Goal: Find specific page/section: Find specific page/section

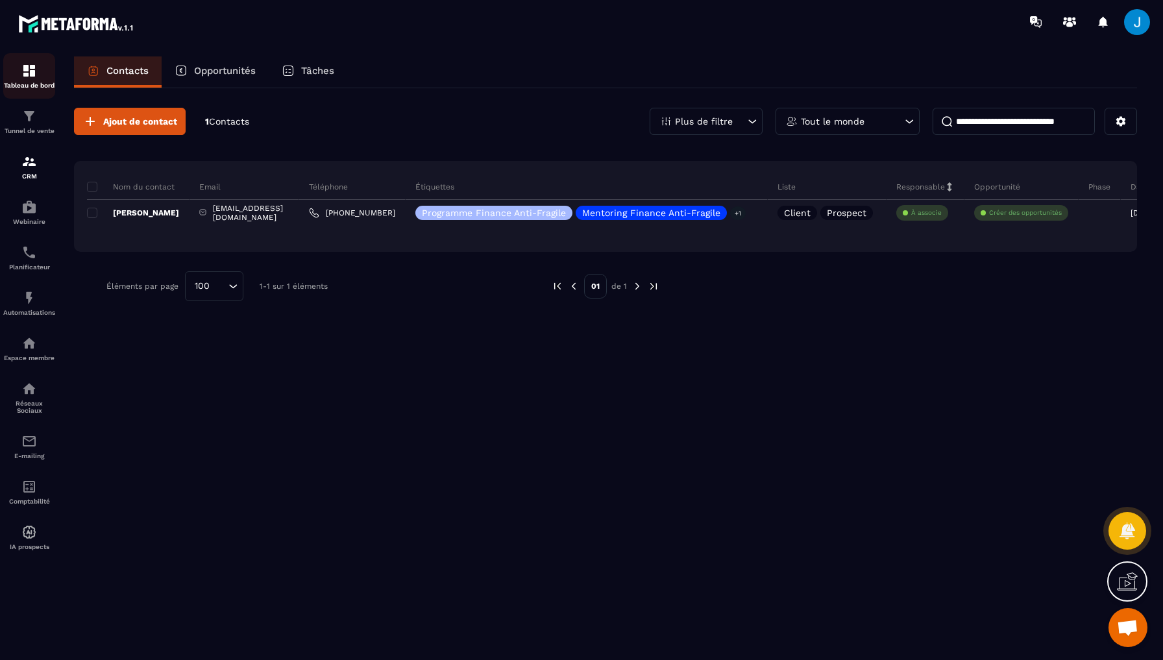
click at [32, 75] on img at bounding box center [29, 71] width 16 height 16
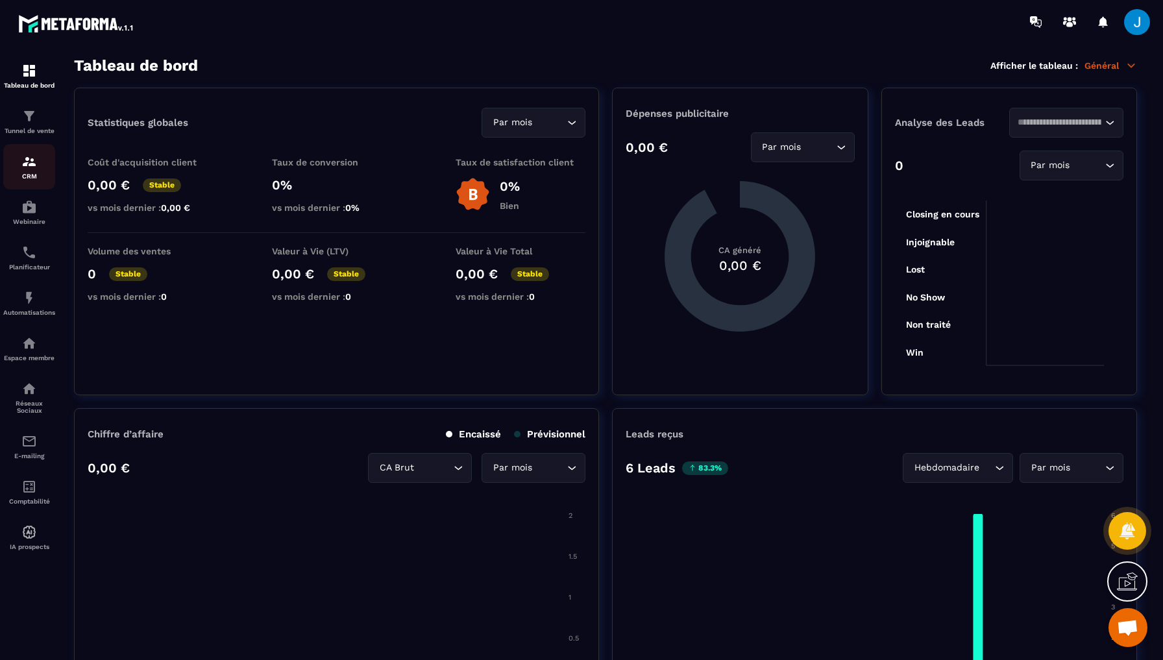
click at [30, 166] on img at bounding box center [29, 162] width 16 height 16
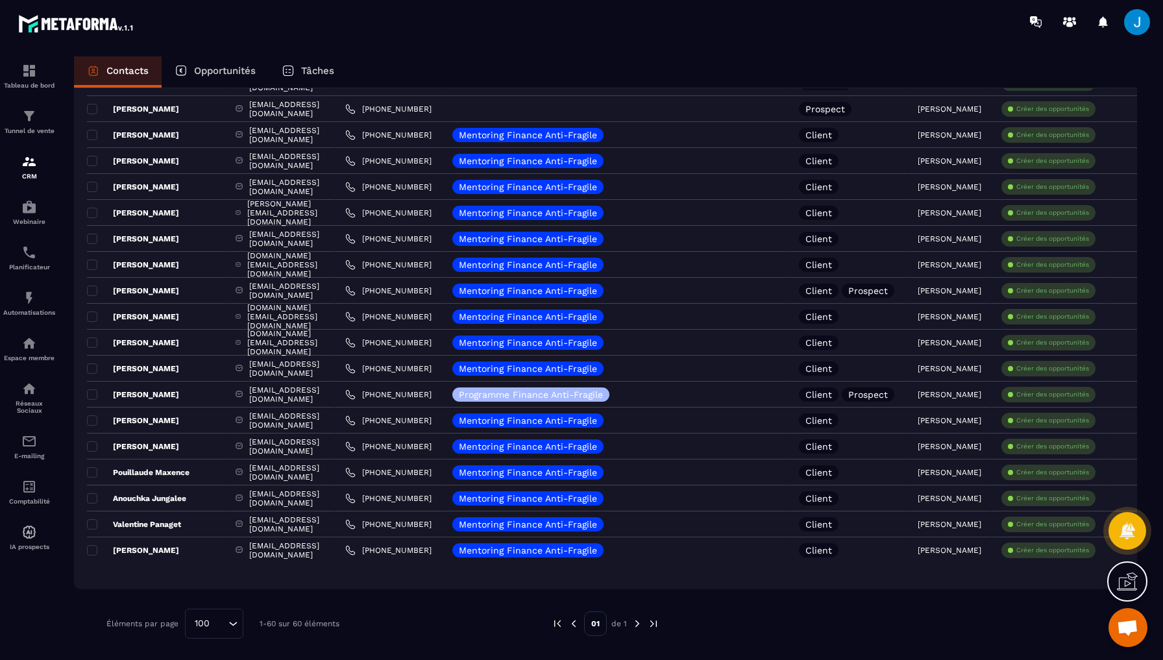
scroll to position [1194, 0]
click at [637, 626] on img at bounding box center [638, 624] width 12 height 12
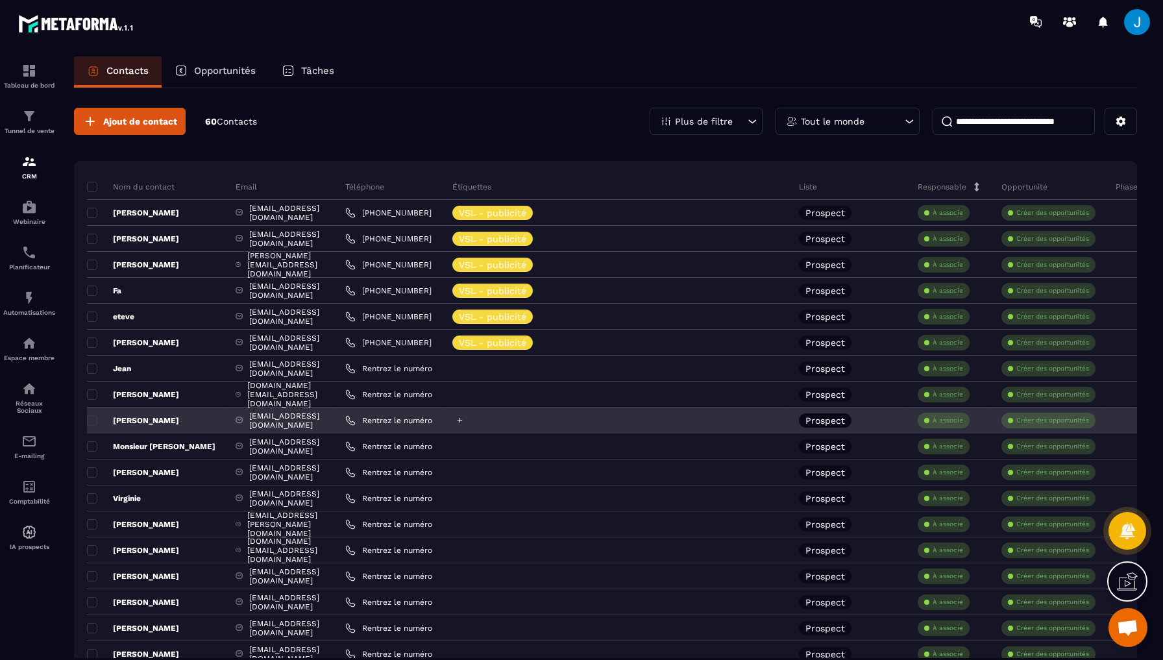
scroll to position [0, 0]
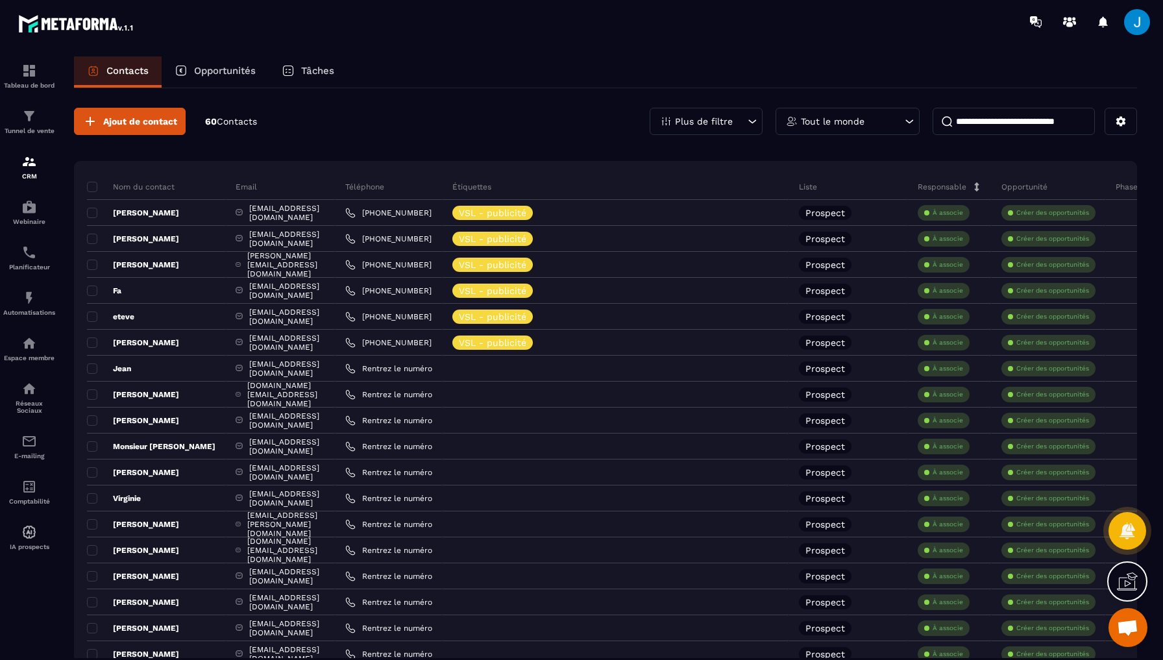
click at [744, 114] on div "Plus de filtre" at bounding box center [706, 121] width 113 height 27
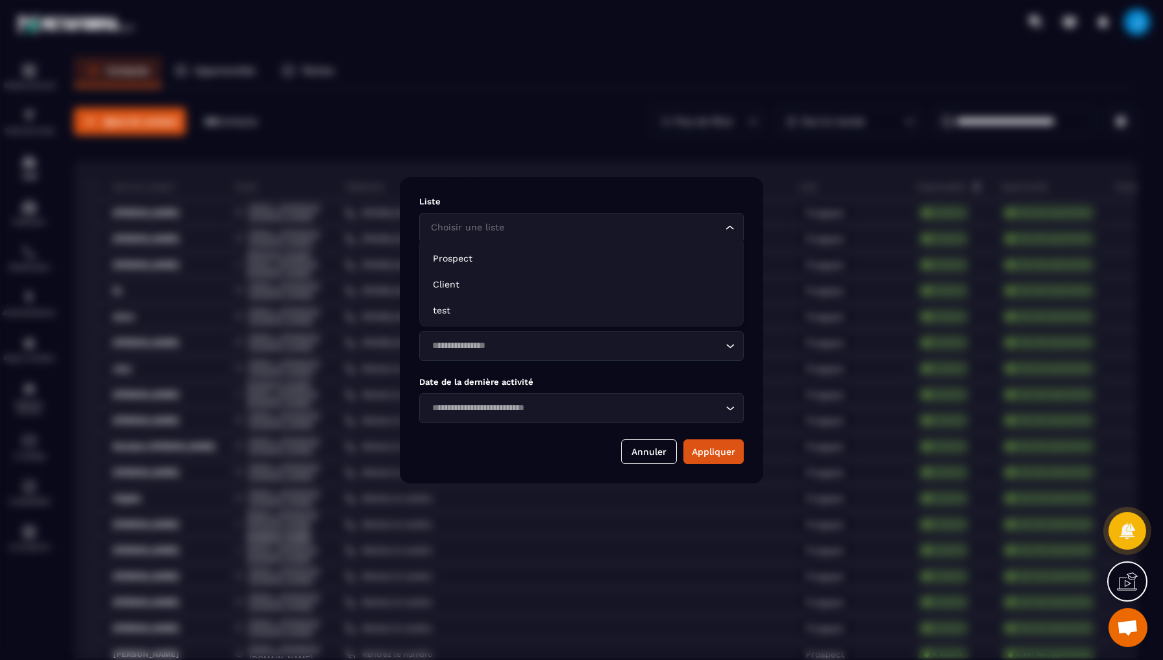
click at [541, 236] on div "Choisir une liste Loading..." at bounding box center [581, 228] width 325 height 30
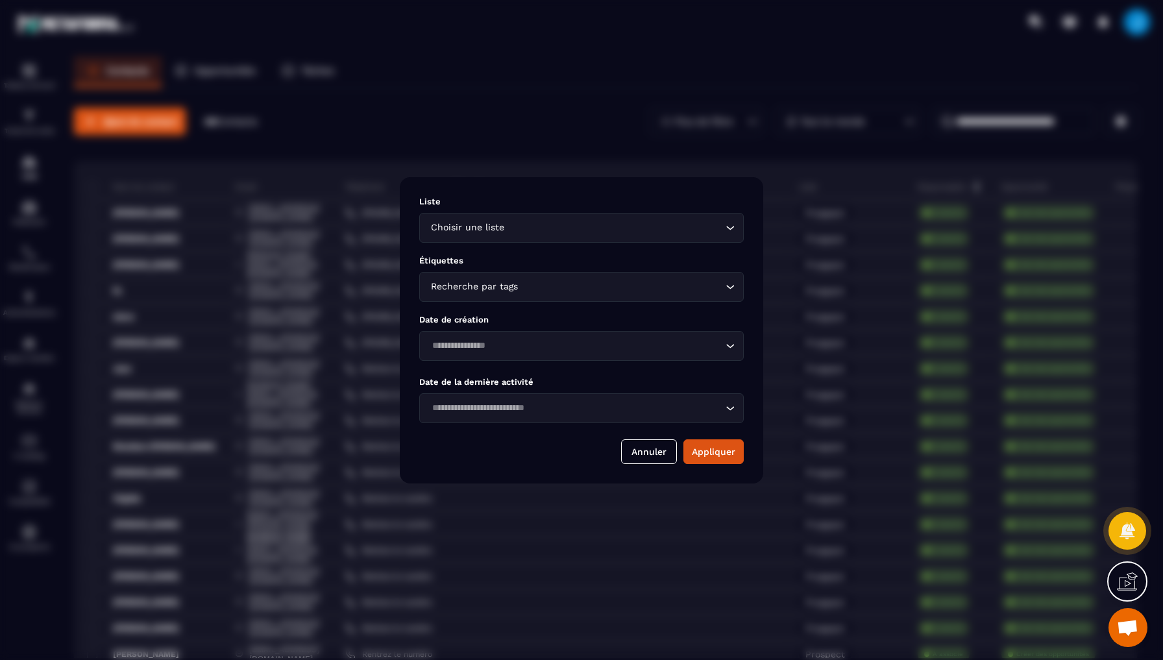
click at [524, 289] on input "Search for option" at bounding box center [622, 287] width 202 height 14
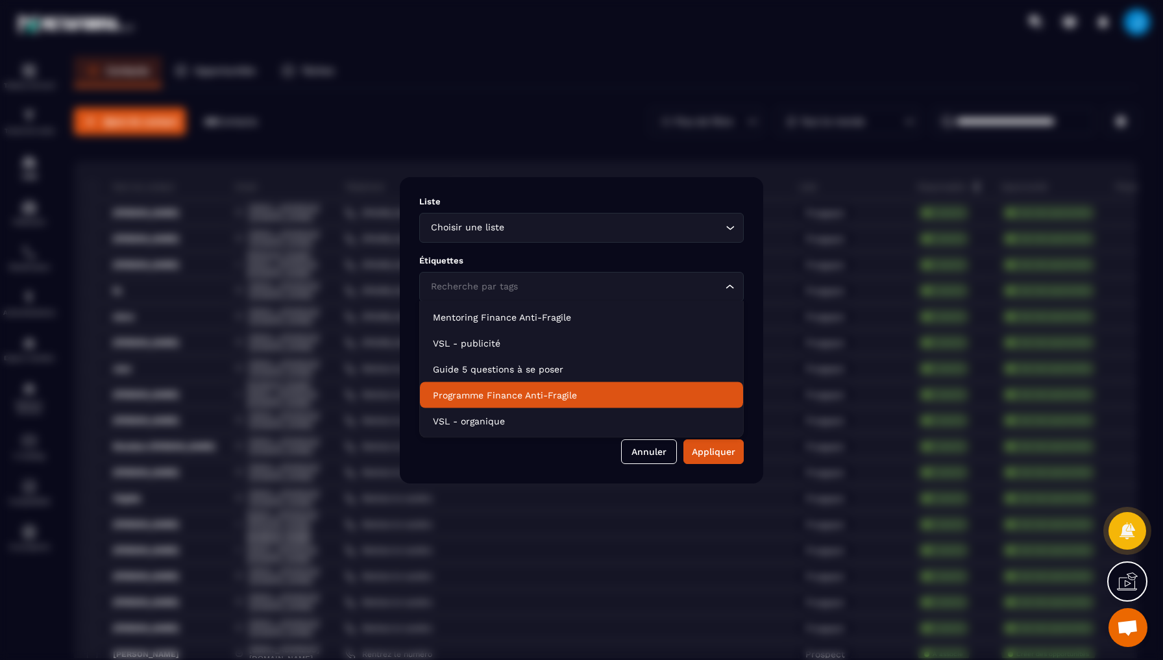
click at [500, 417] on p "VSL - organique" at bounding box center [581, 421] width 297 height 13
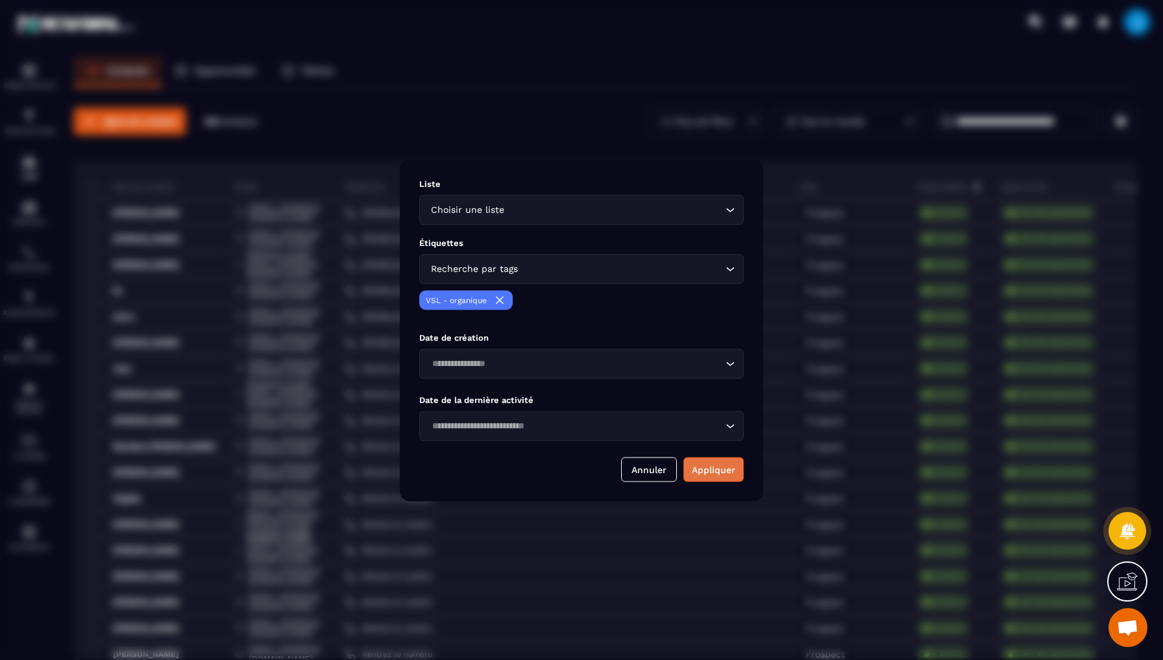
click at [707, 464] on button "Appliquer" at bounding box center [714, 469] width 60 height 25
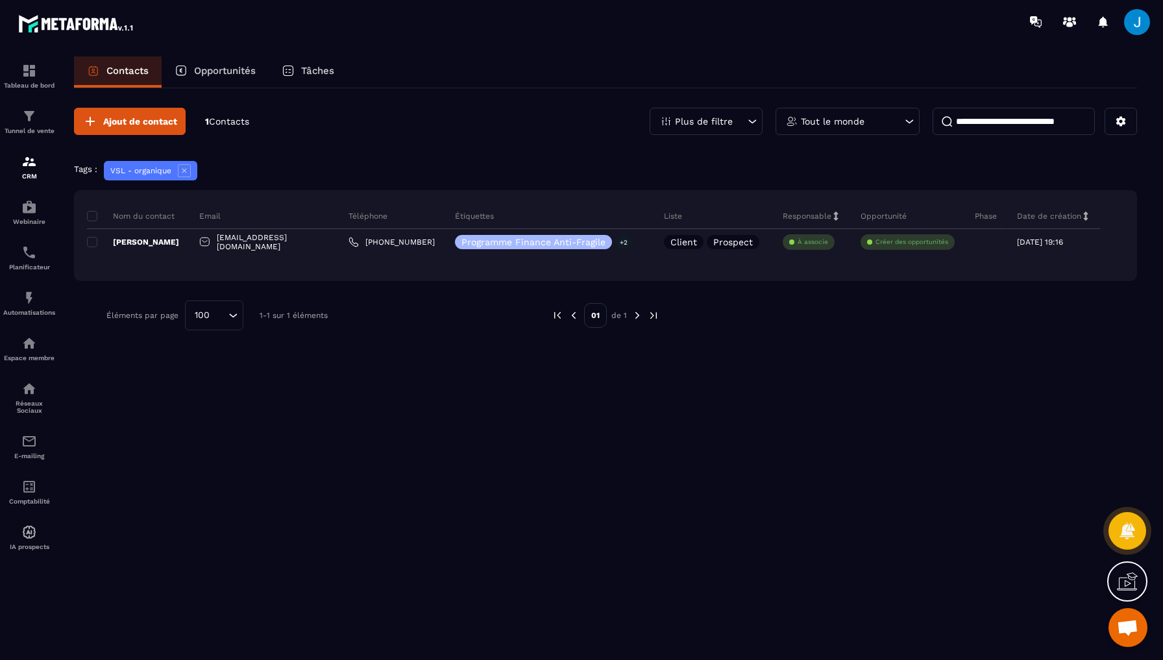
click at [726, 127] on div "Plus de filtre" at bounding box center [706, 121] width 113 height 27
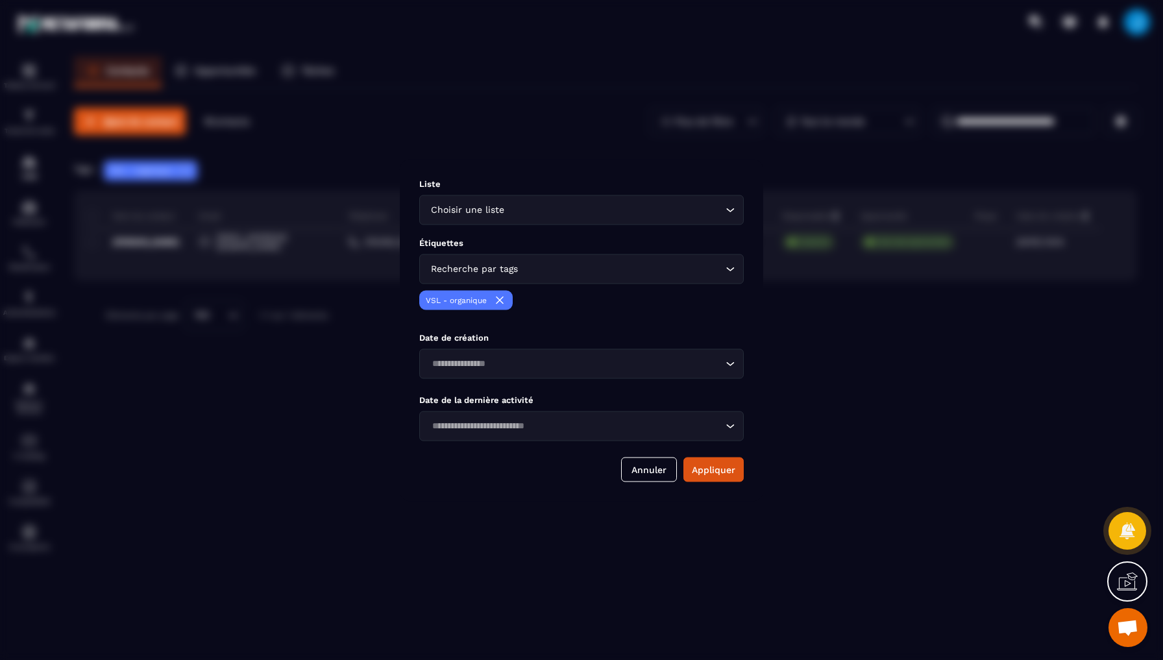
click at [538, 202] on div "Choisir une liste Loading..." at bounding box center [581, 210] width 325 height 30
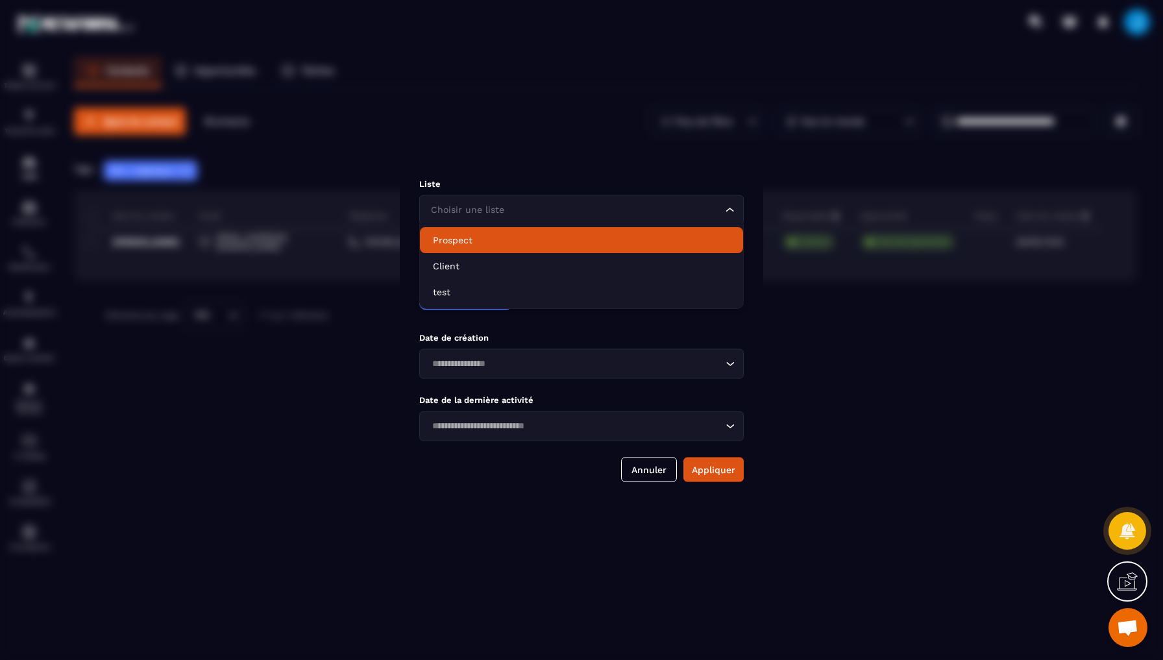
click at [487, 241] on p "Prospect" at bounding box center [581, 240] width 297 height 13
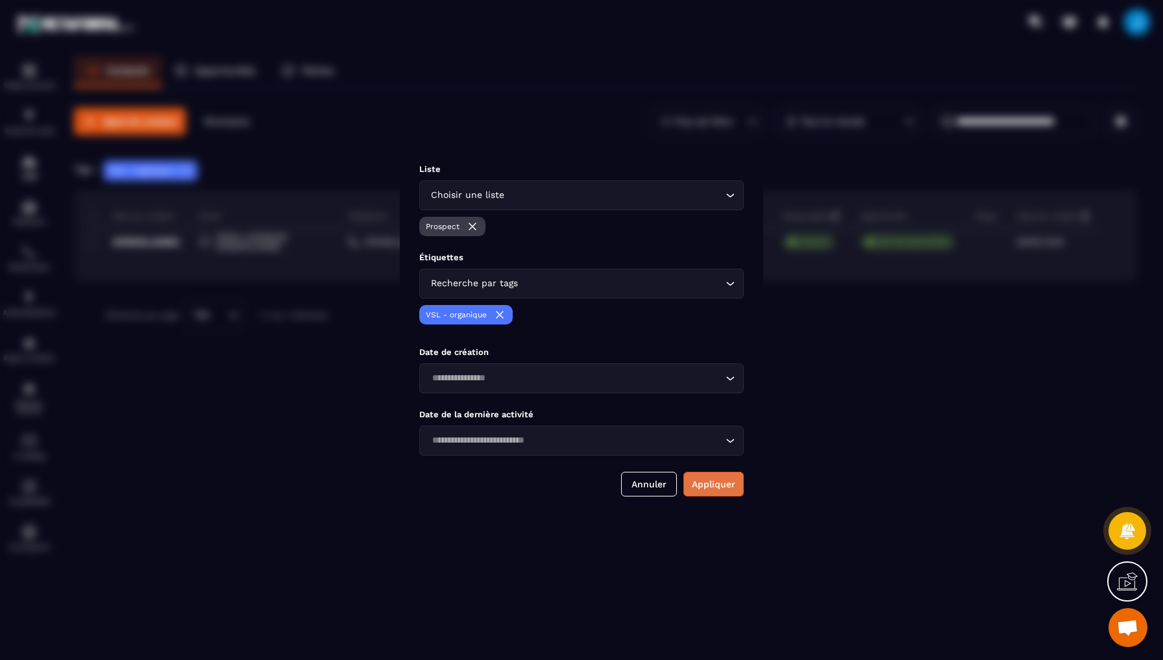
click at [714, 482] on button "Appliquer" at bounding box center [714, 484] width 60 height 25
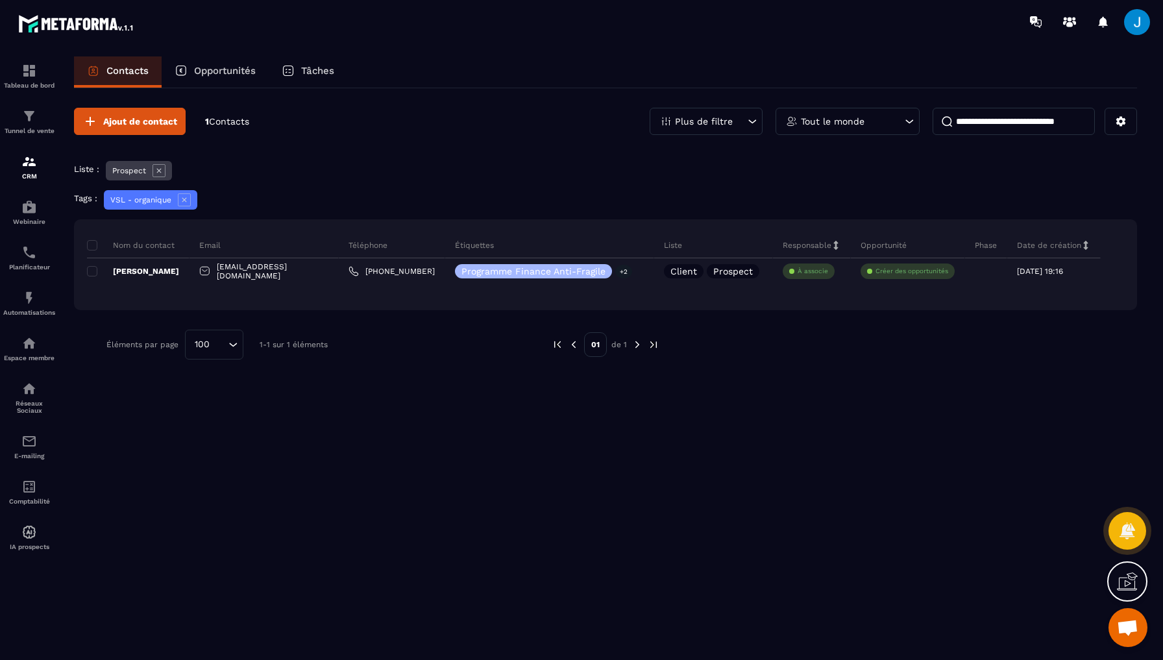
click at [735, 121] on div "Plus de filtre" at bounding box center [706, 121] width 113 height 27
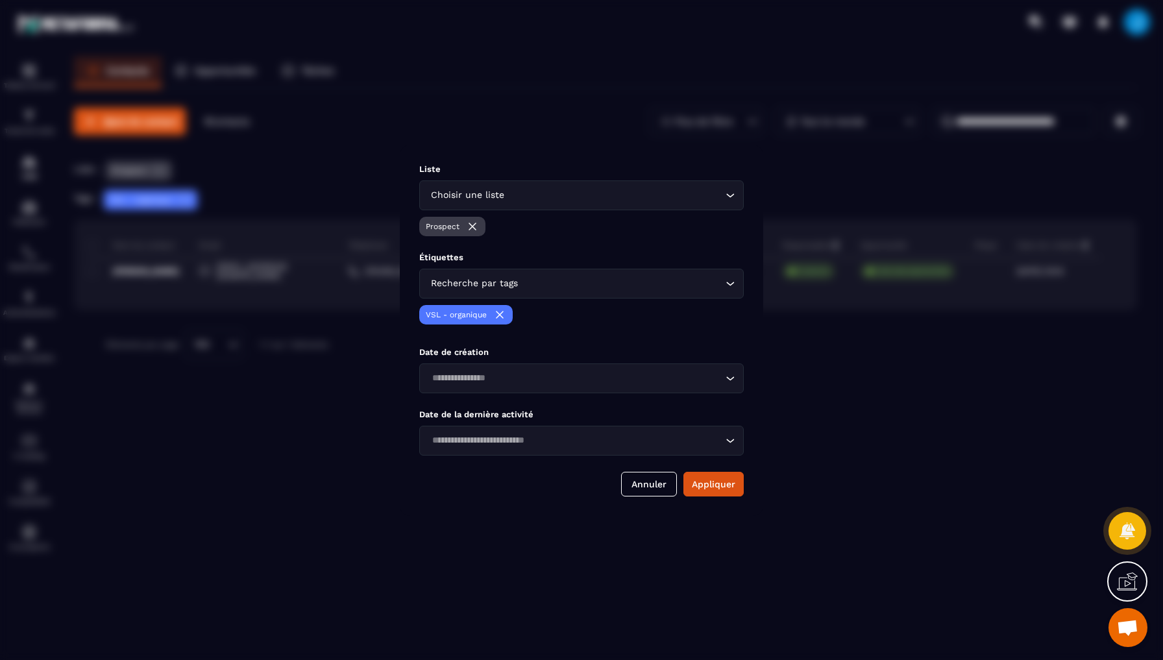
click at [471, 226] on img "Modal window" at bounding box center [472, 226] width 13 height 13
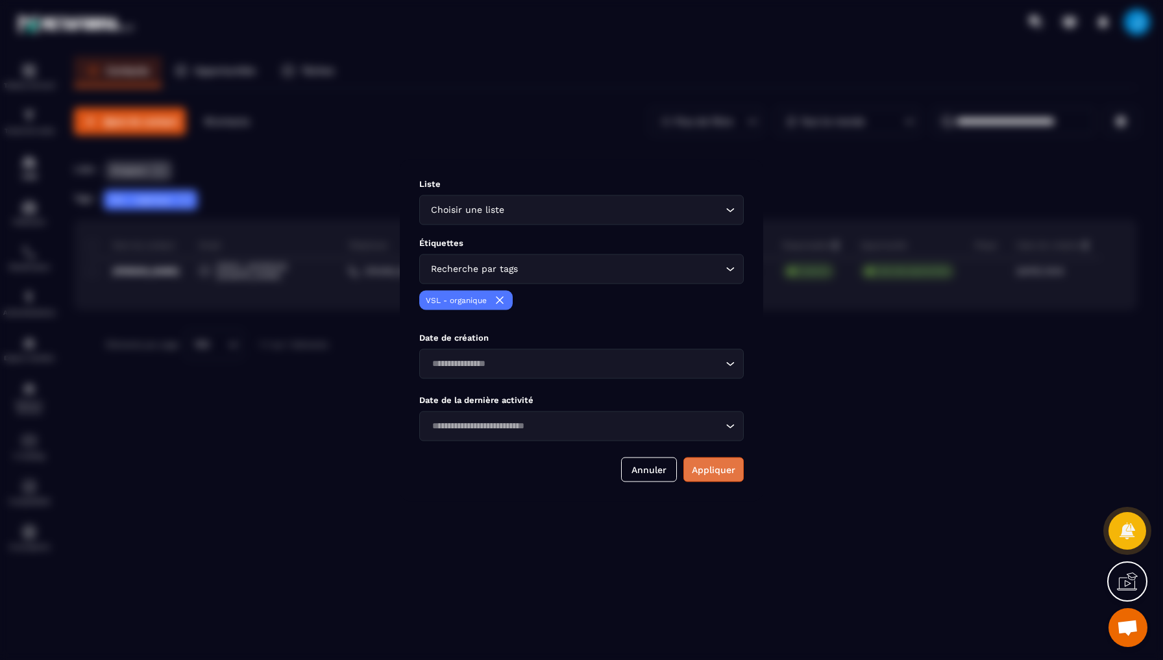
click at [702, 462] on button "Appliquer" at bounding box center [714, 469] width 60 height 25
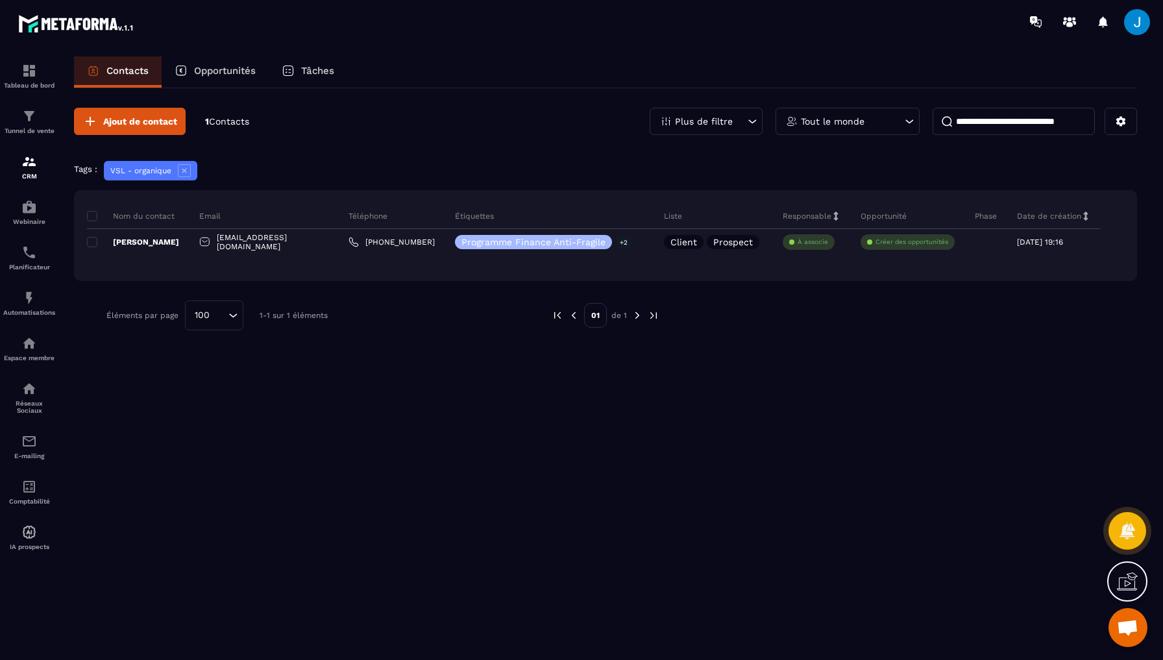
click at [715, 110] on div "Plus de filtre" at bounding box center [706, 121] width 113 height 27
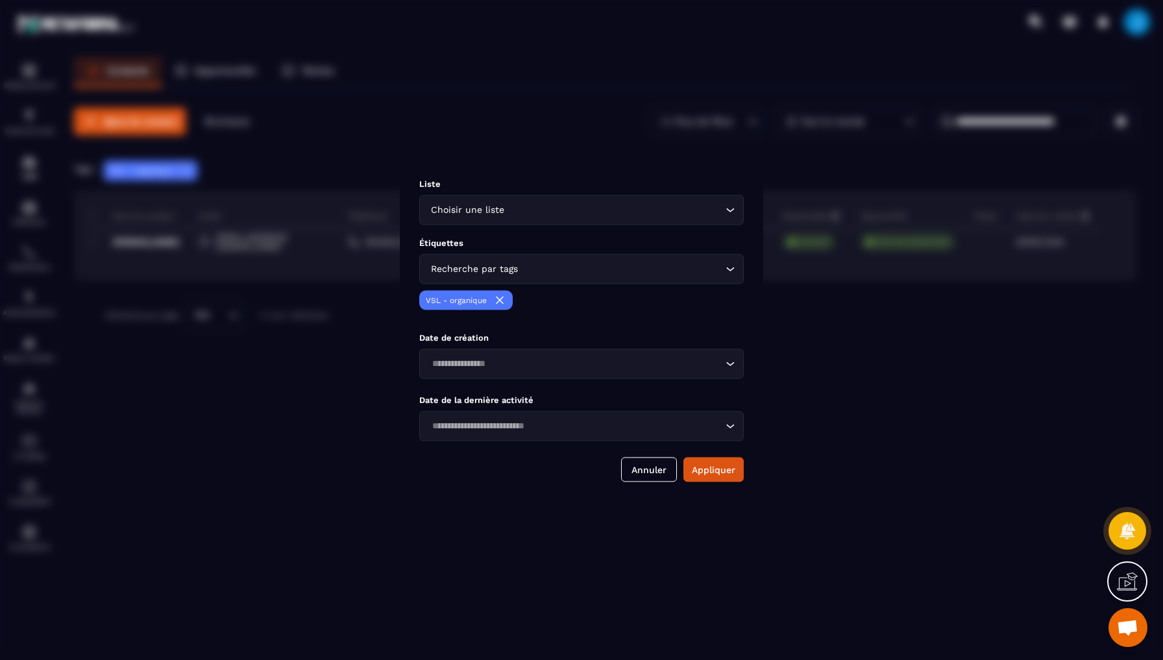
click at [508, 297] on div "VSL - organique" at bounding box center [465, 299] width 93 height 19
click at [500, 297] on img "Modal window" at bounding box center [499, 299] width 13 height 13
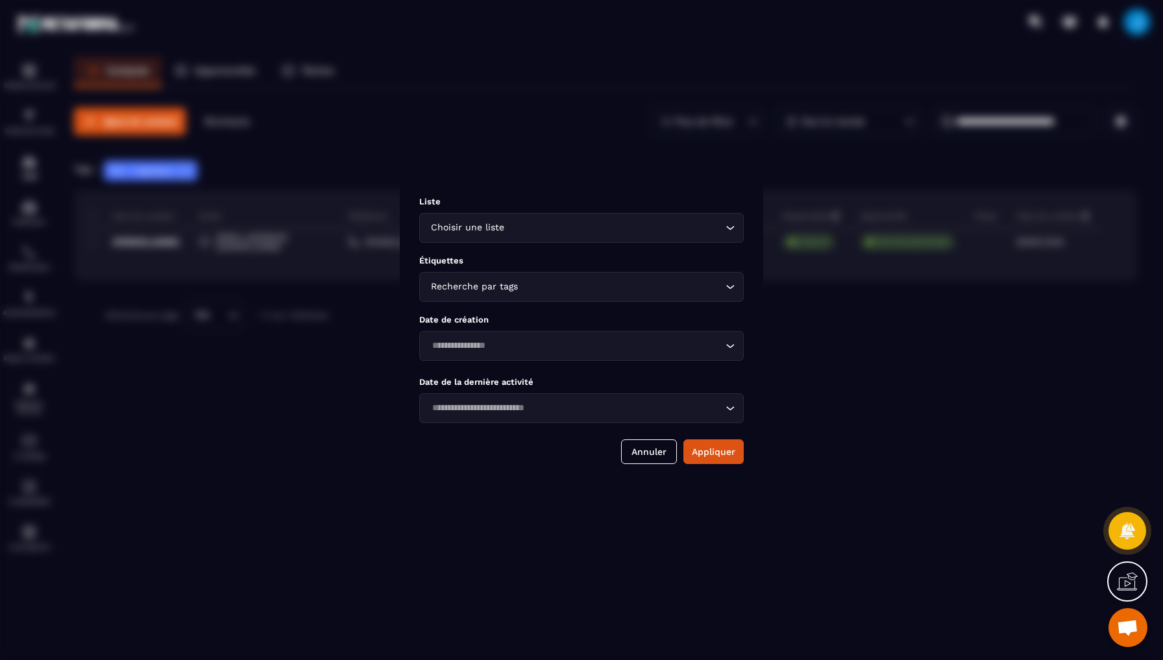
click at [560, 239] on div "Choisir une liste Loading..." at bounding box center [581, 228] width 325 height 30
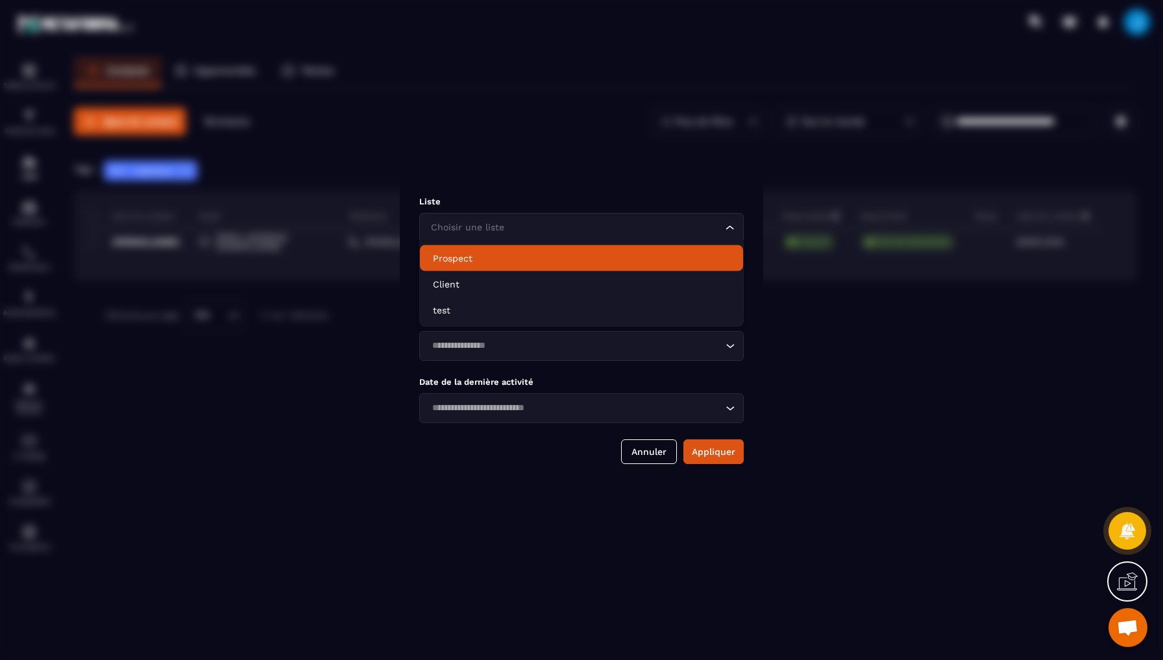
click at [524, 217] on div "Choisir une liste Loading..." at bounding box center [581, 228] width 325 height 30
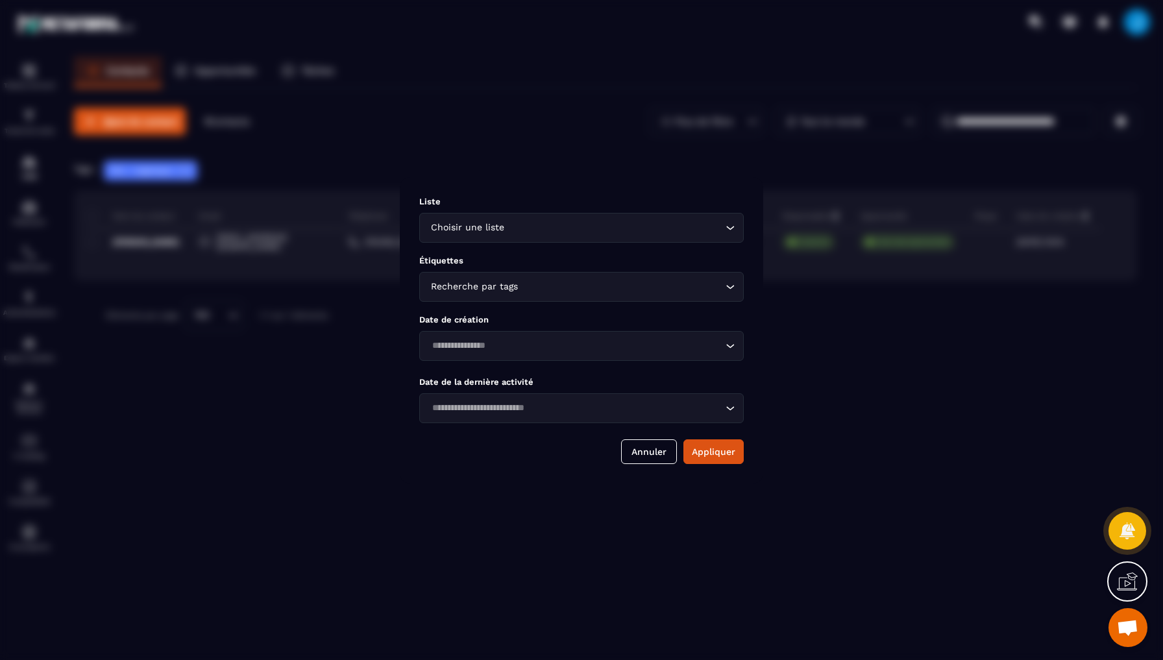
click at [541, 223] on input "Search for option" at bounding box center [615, 228] width 216 height 14
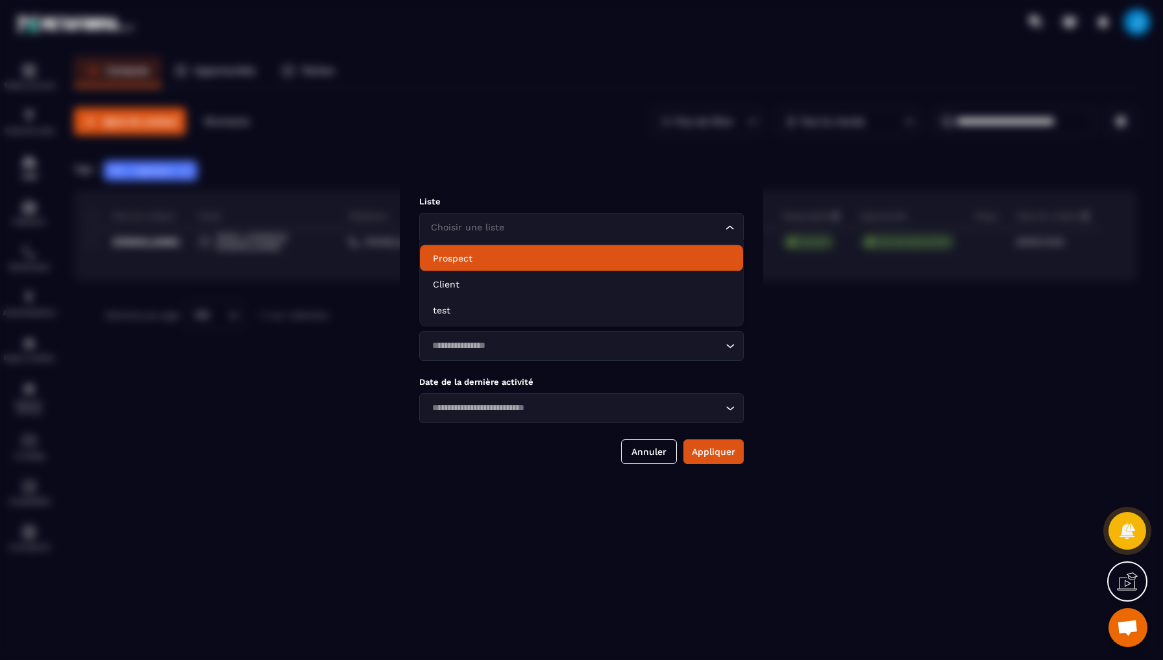
click at [552, 184] on div "Liste Choisir une liste Loading... Étiquettes Recherche par tags Loading... Dat…" at bounding box center [581, 330] width 363 height 306
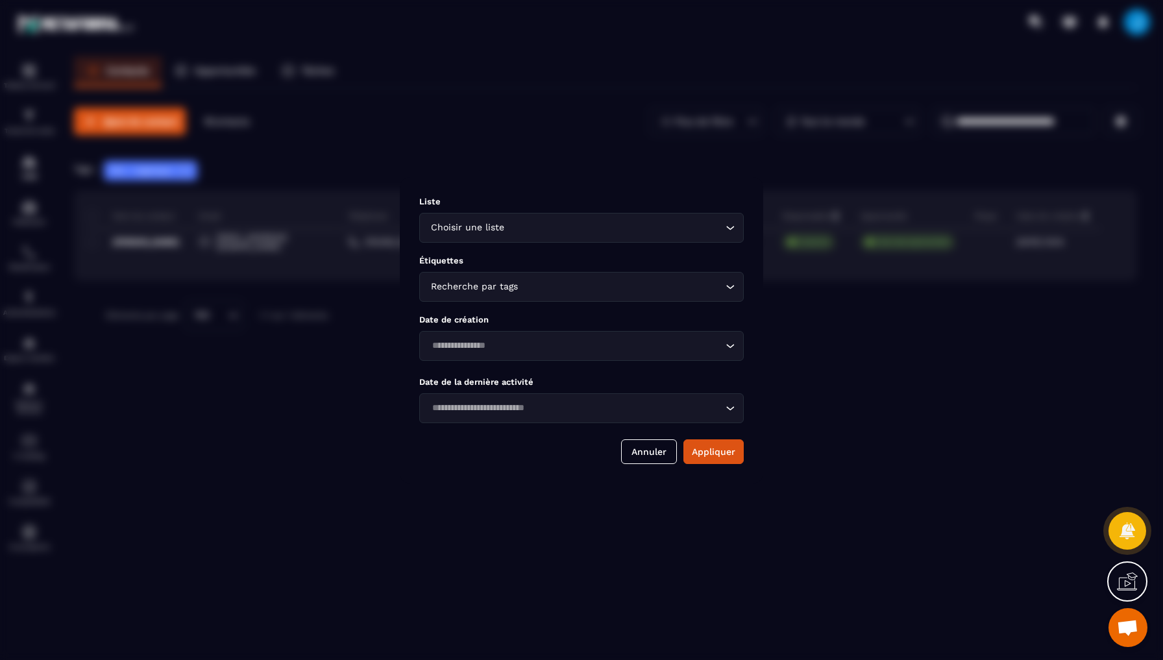
click at [556, 276] on div "Recherche par tags Loading..." at bounding box center [581, 287] width 325 height 30
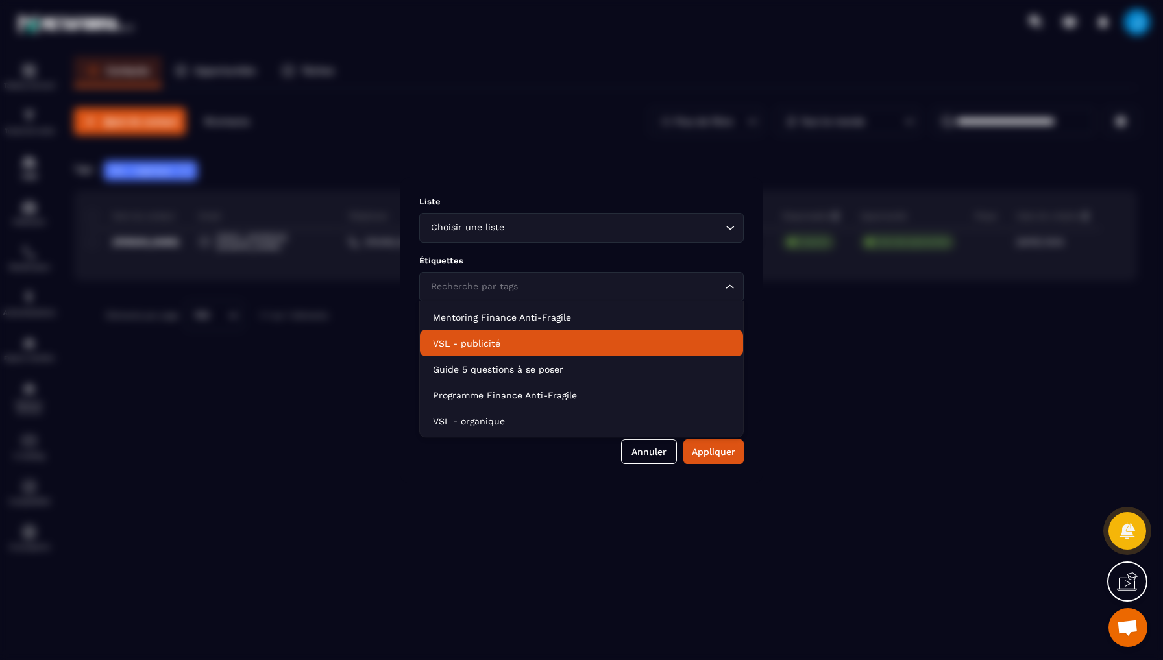
click at [517, 339] on p "VSL - publicité" at bounding box center [581, 343] width 297 height 13
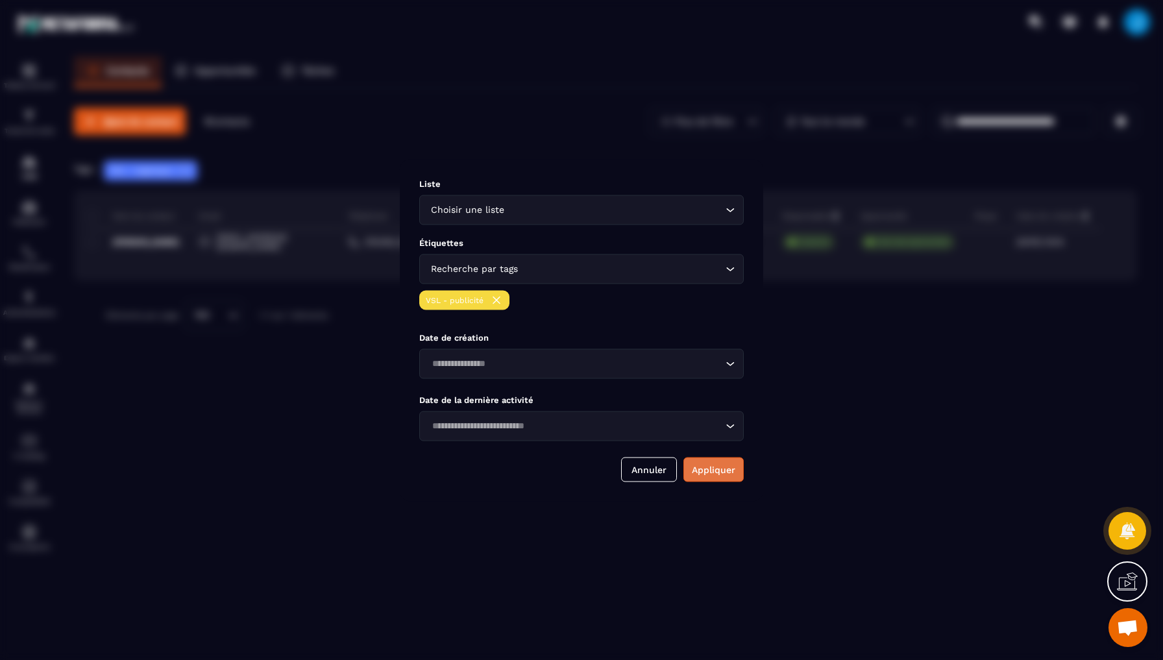
click at [717, 468] on button "Appliquer" at bounding box center [714, 469] width 60 height 25
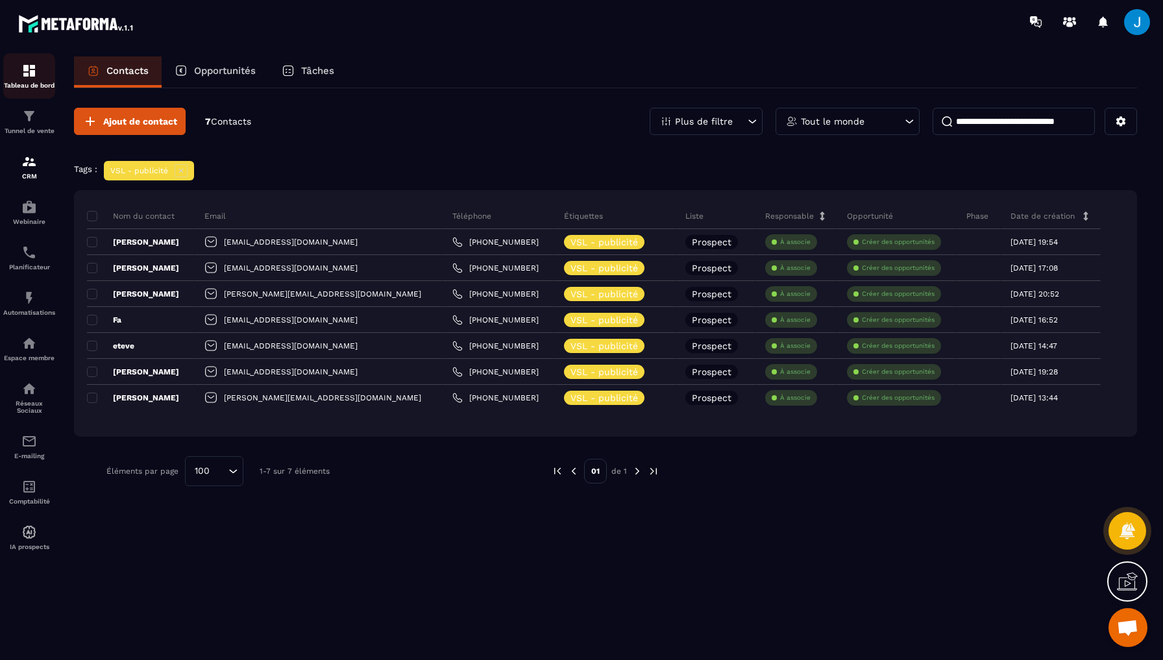
click at [22, 66] on img at bounding box center [29, 71] width 16 height 16
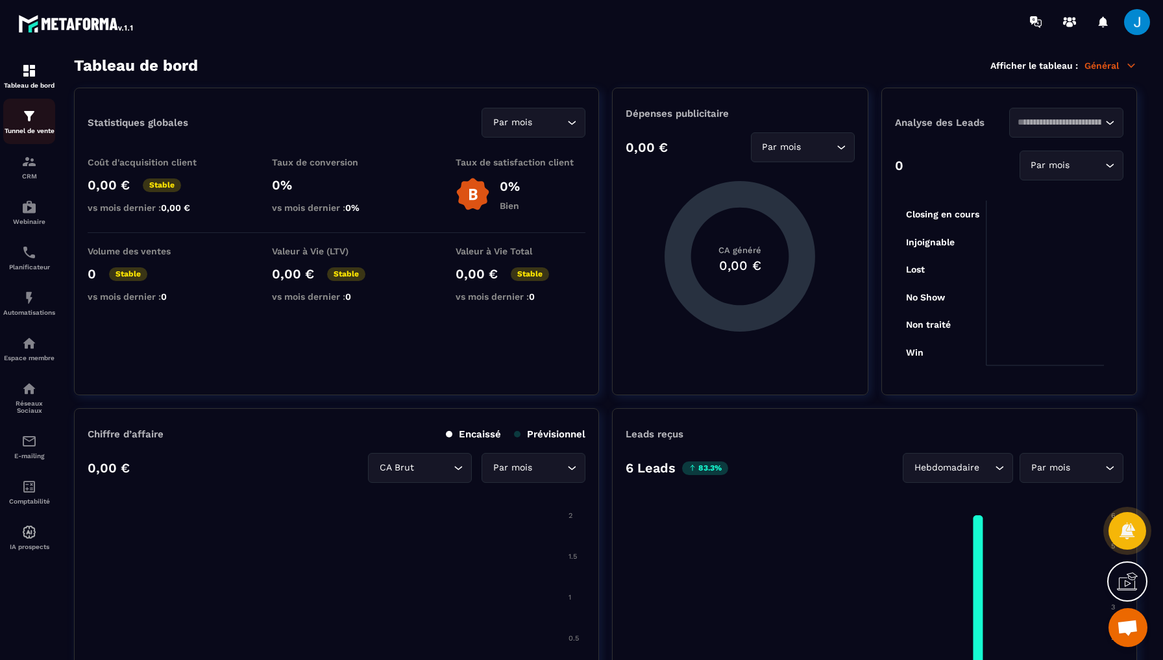
click at [29, 118] on img at bounding box center [29, 116] width 16 height 16
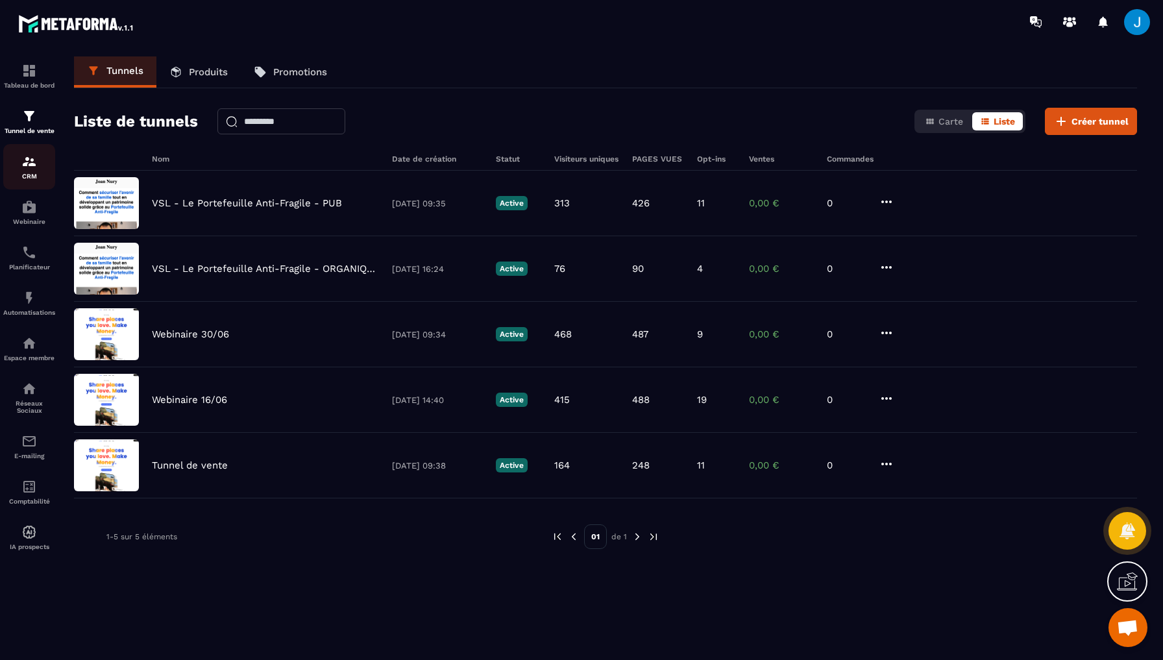
click at [21, 179] on p "CRM" at bounding box center [29, 176] width 52 height 7
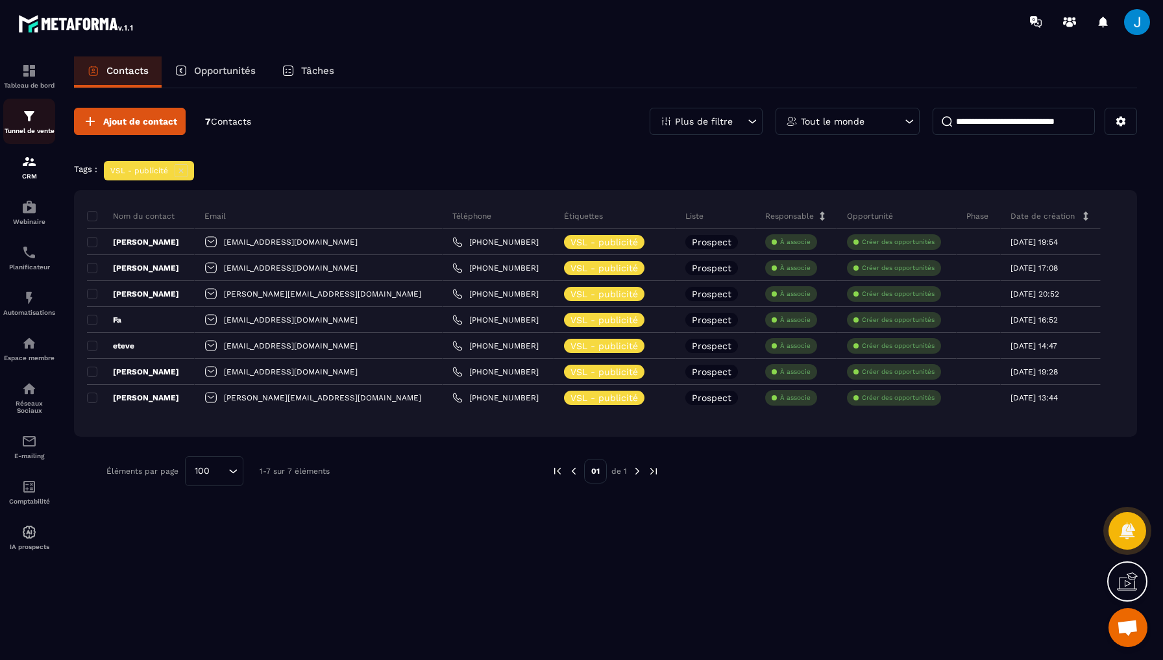
click at [25, 122] on img at bounding box center [29, 116] width 16 height 16
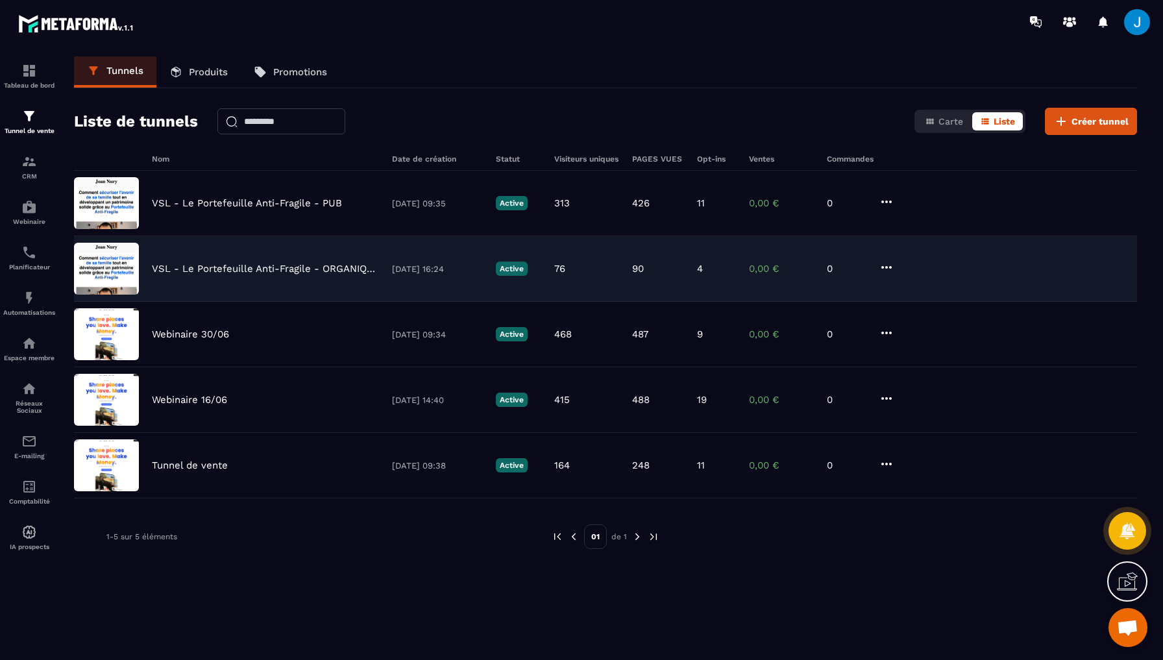
click at [307, 302] on div "VSL - Le Portefeuille Anti-Fragile - ORGANIQUE [DATE] 16:24 Active 76 90 4 0,00…" at bounding box center [605, 335] width 1063 height 66
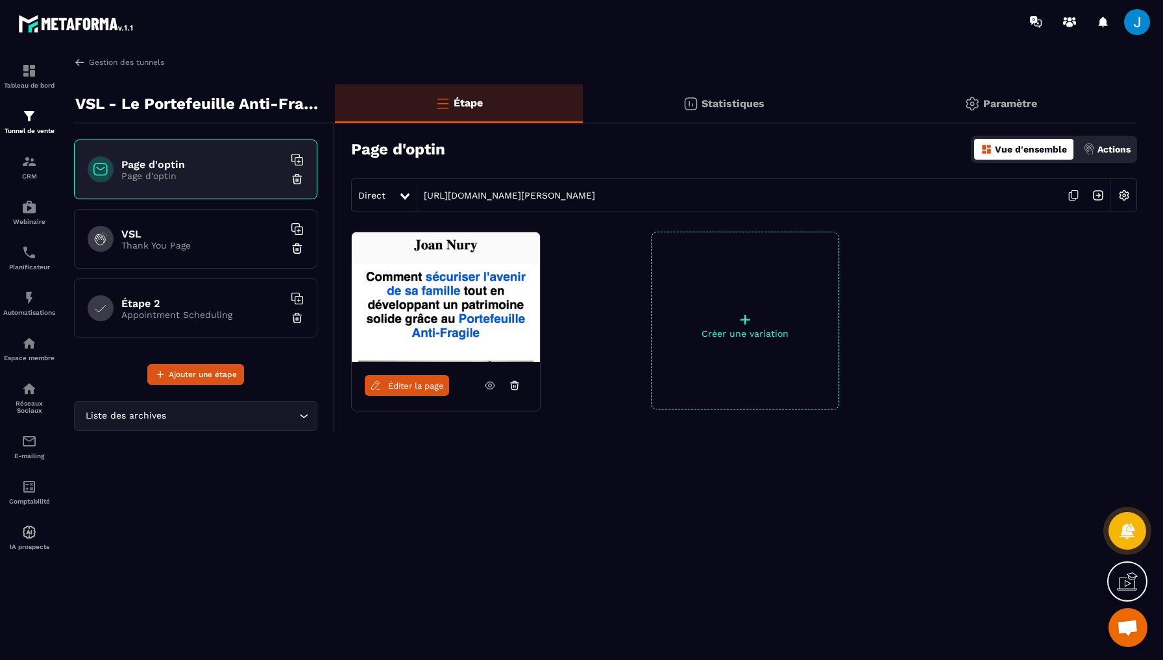
click at [1075, 192] on icon at bounding box center [1073, 195] width 25 height 25
